Goal: Information Seeking & Learning: Check status

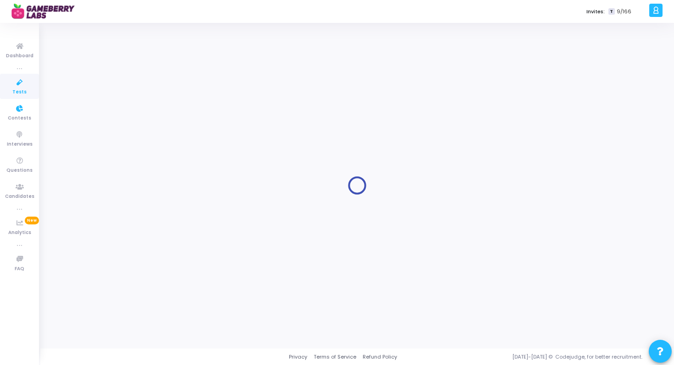
click at [17, 87] on icon at bounding box center [19, 82] width 19 height 11
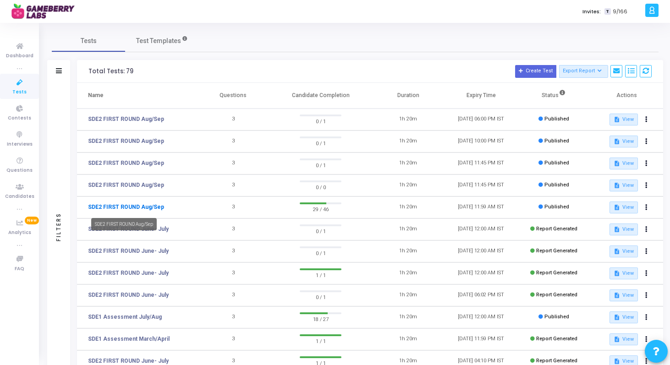
click at [146, 208] on link "SDE2 FIRST ROUND Aug/Sep" at bounding box center [126, 207] width 76 height 8
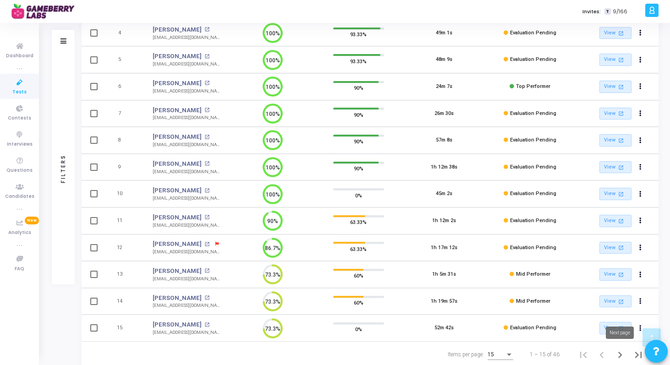
click at [618, 354] on icon "Next page" at bounding box center [620, 355] width 13 height 13
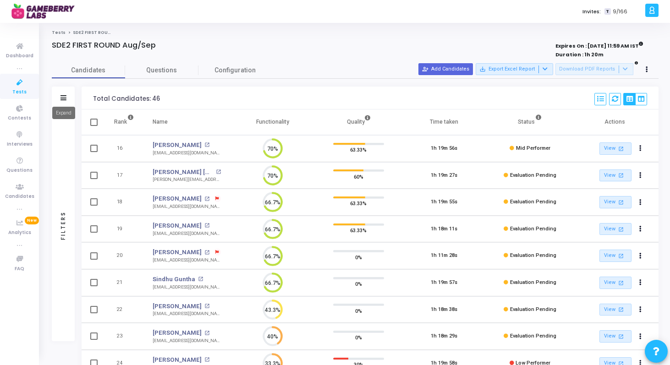
click at [63, 97] on icon at bounding box center [64, 97] width 6 height 5
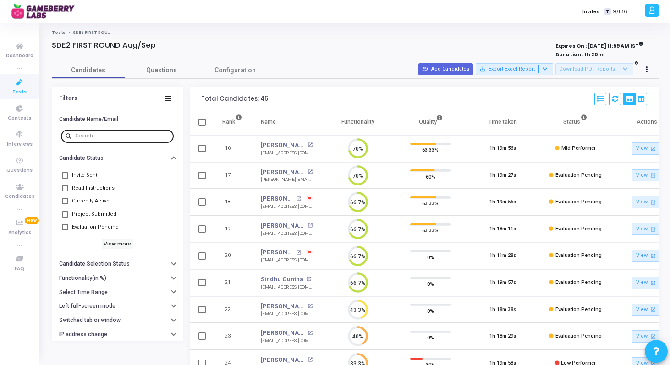
click at [96, 135] on input "text" at bounding box center [123, 136] width 94 height 6
paste input "[EMAIL_ADDRESS][DOMAIN_NAME]"
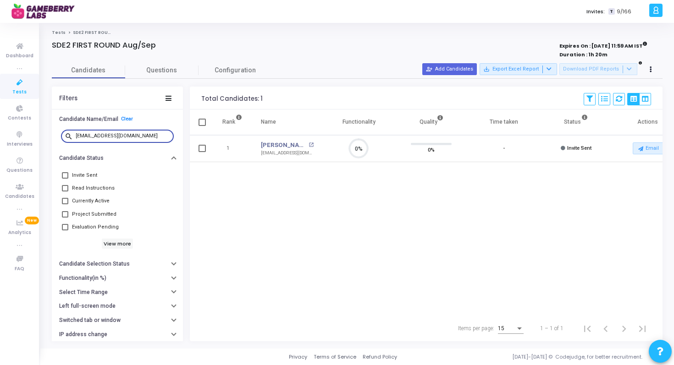
paste input "0111shivangi"
type input "[EMAIL_ADDRESS][DOMAIN_NAME]"
click at [318, 229] on div "Rank Name Functionality Quality Time taken Status Actions 1 [PERSON_NAME] open_…" at bounding box center [426, 213] width 473 height 206
click at [21, 90] on span "Tests" at bounding box center [19, 92] width 14 height 8
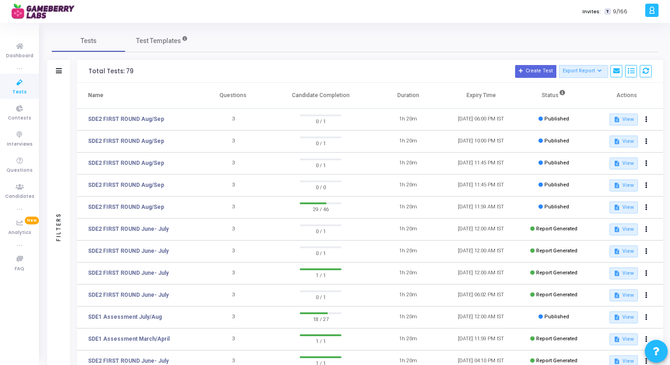
click at [16, 90] on span "Tests" at bounding box center [19, 92] width 14 height 8
click at [95, 209] on mat-tooltip-component "SDE2 FIRST ROUND Aug/Sep" at bounding box center [124, 202] width 78 height 25
click at [154, 207] on link "SDE2 FIRST ROUND Aug/Sep" at bounding box center [126, 207] width 76 height 8
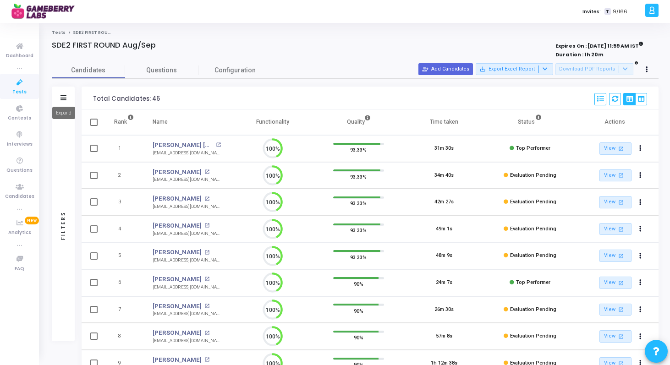
click at [61, 97] on icon at bounding box center [64, 97] width 6 height 5
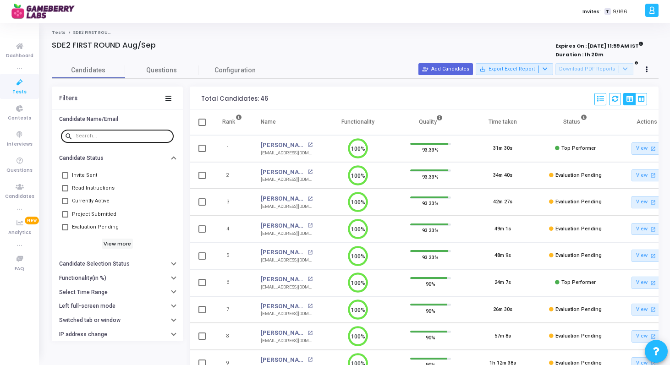
click at [127, 137] on input "text" at bounding box center [123, 136] width 94 height 6
paste input "[EMAIL_ADDRESS][DOMAIN_NAME]"
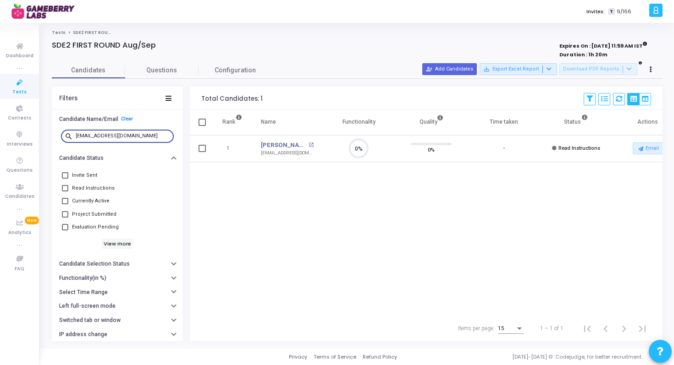
paste input "mayurbotre95"
paste input "abhigyanprakash29"
paste input "sindhuguntha986"
type input "[EMAIL_ADDRESS][DOMAIN_NAME]"
click at [284, 193] on div "Rank Name Functionality Quality Time taken Status Actions 1 Sindhu Guntha open_…" at bounding box center [426, 213] width 473 height 206
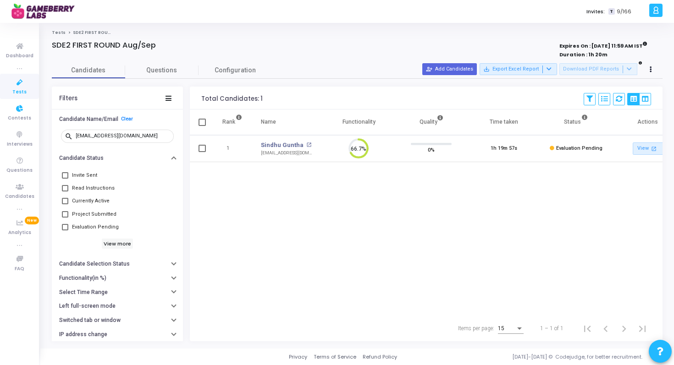
click at [19, 86] on icon at bounding box center [19, 82] width 19 height 11
